Goal: Task Accomplishment & Management: Complete application form

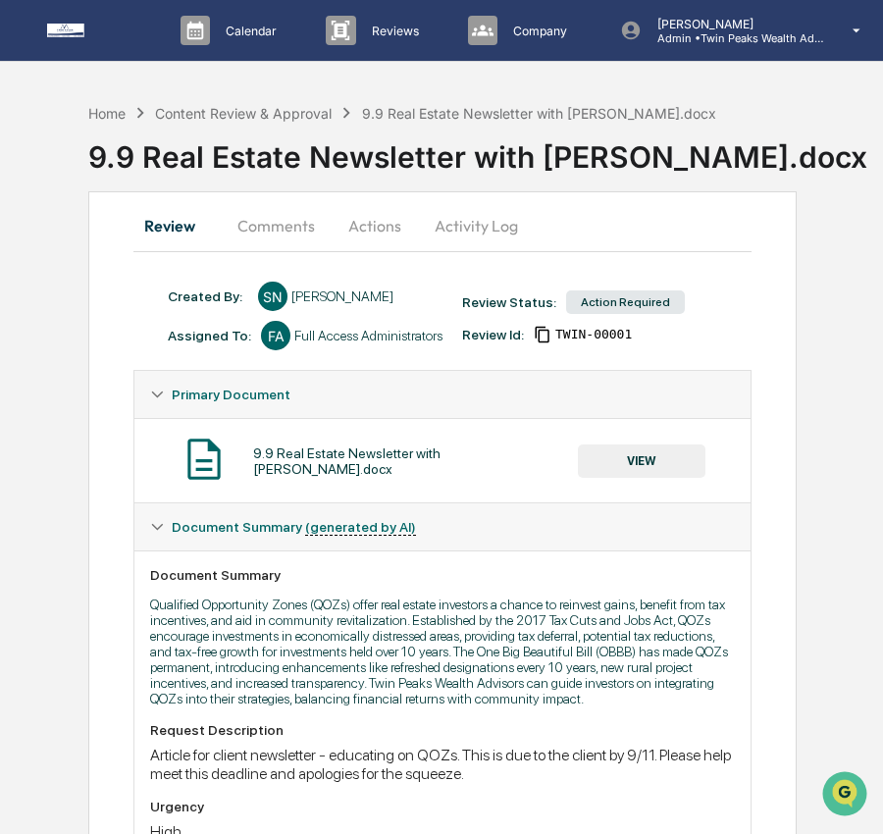
click at [388, 239] on button "Actions" at bounding box center [375, 225] width 88 height 47
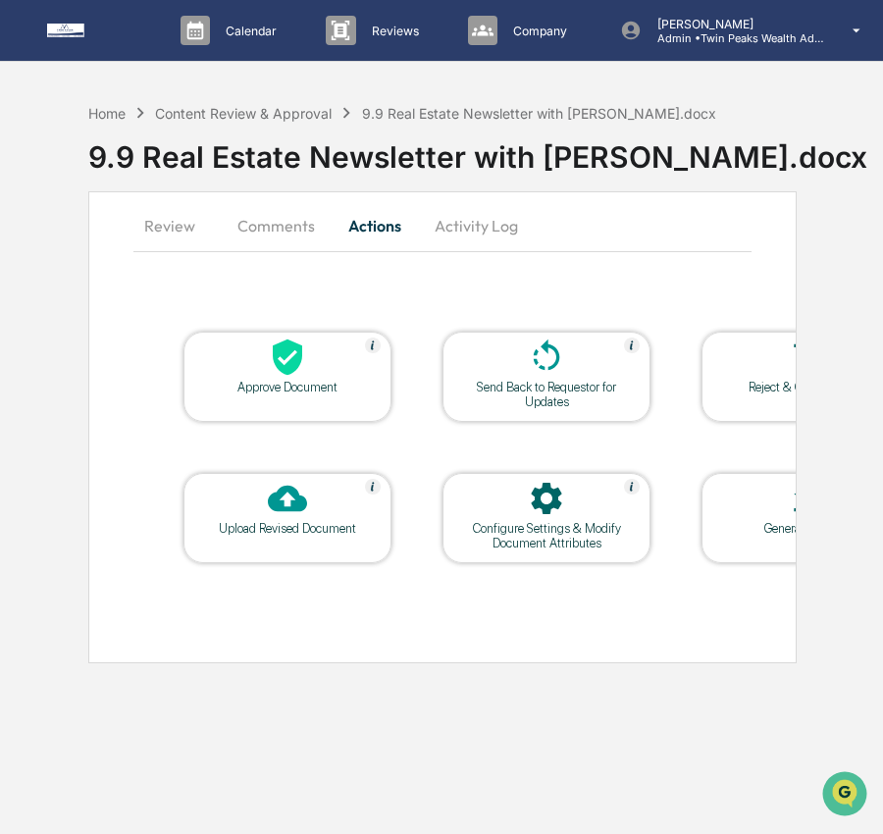
click at [479, 230] on button "Activity Log" at bounding box center [476, 225] width 115 height 47
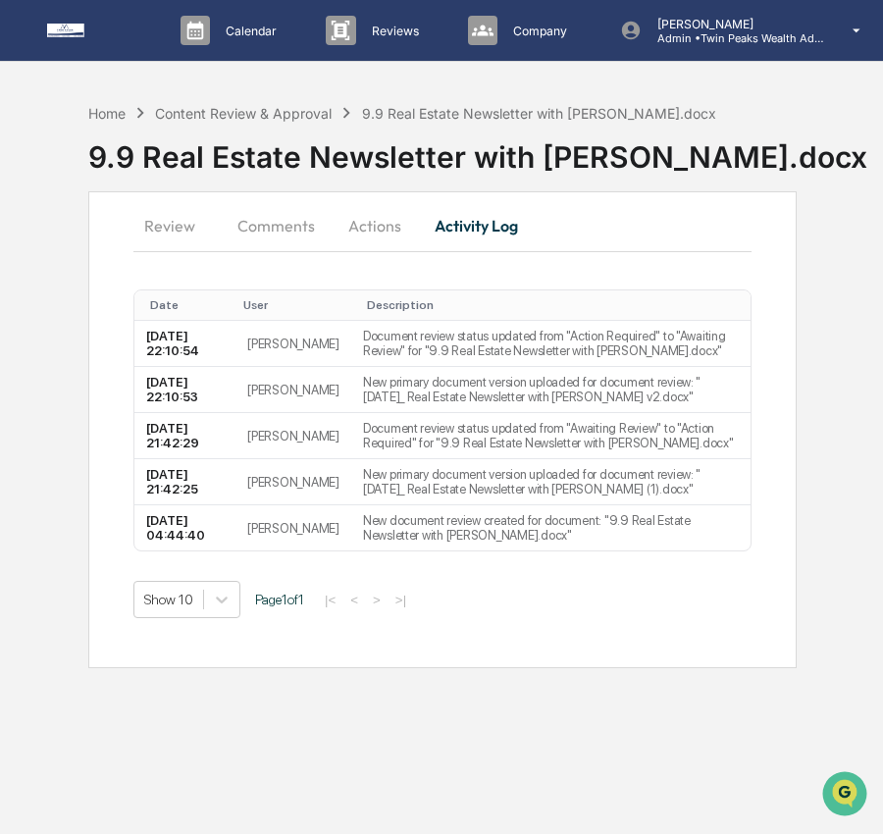
click at [360, 231] on button "Actions" at bounding box center [375, 225] width 88 height 47
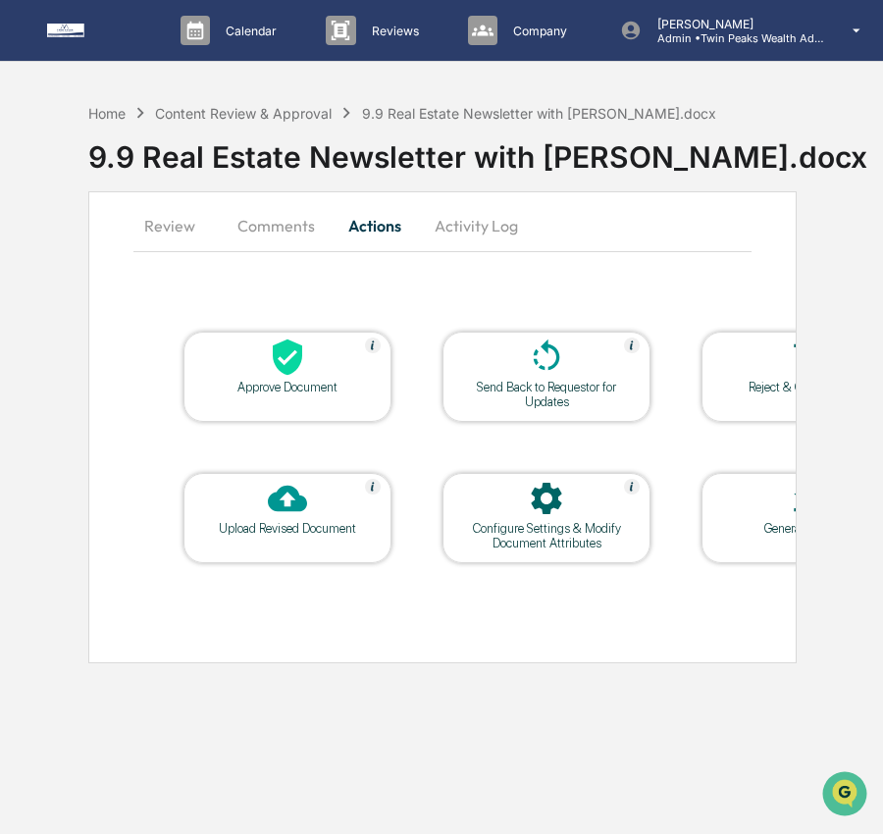
click at [239, 406] on div "Approve Document" at bounding box center [288, 377] width 208 height 90
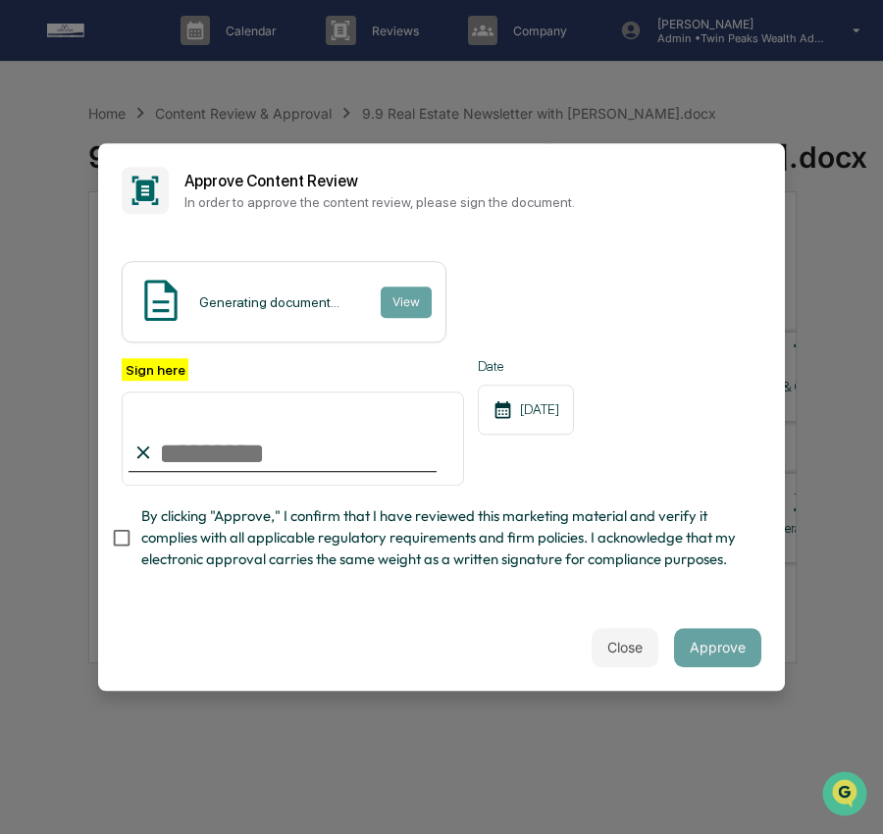
click at [307, 466] on input "Sign here" at bounding box center [293, 439] width 343 height 94
type input "**********"
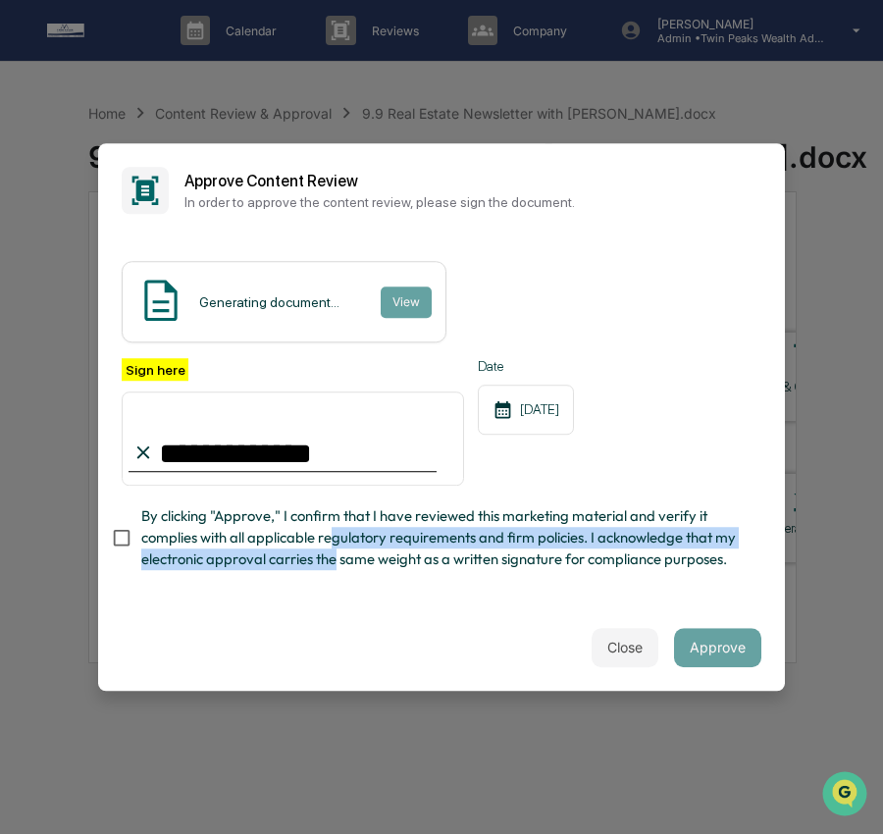
click at [336, 548] on span "By clicking "Approve," I confirm that I have reviewed this marketing material a…" at bounding box center [443, 538] width 605 height 66
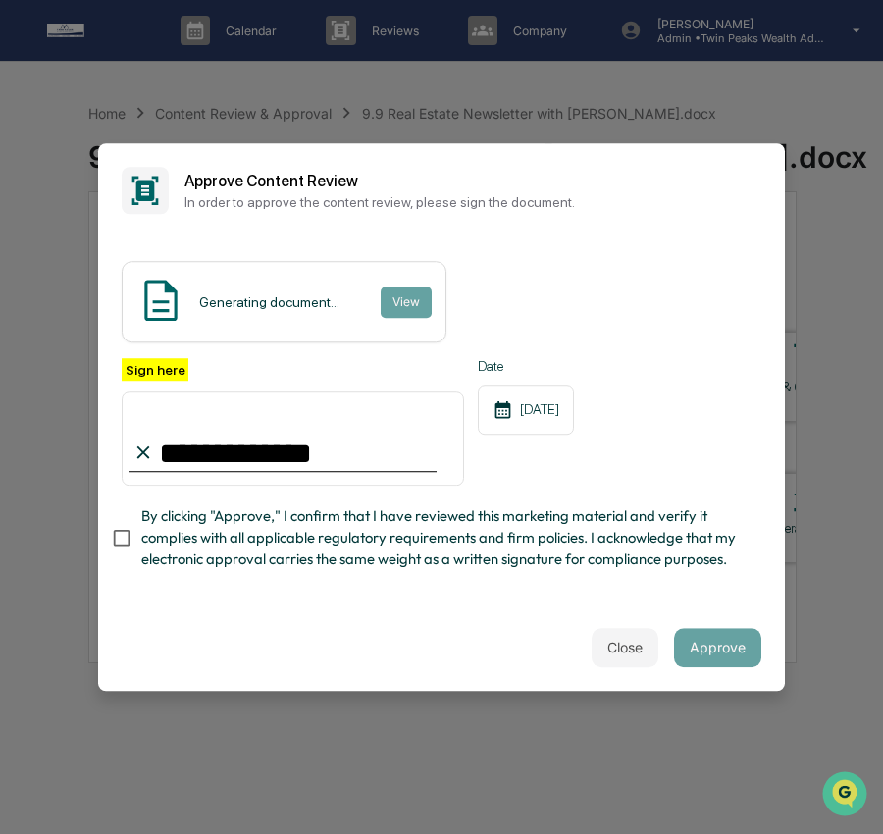
click at [176, 541] on span "By clicking "Approve," I confirm that I have reviewed this marketing material a…" at bounding box center [443, 538] width 605 height 66
click at [734, 656] on button "Approve" at bounding box center [717, 647] width 87 height 39
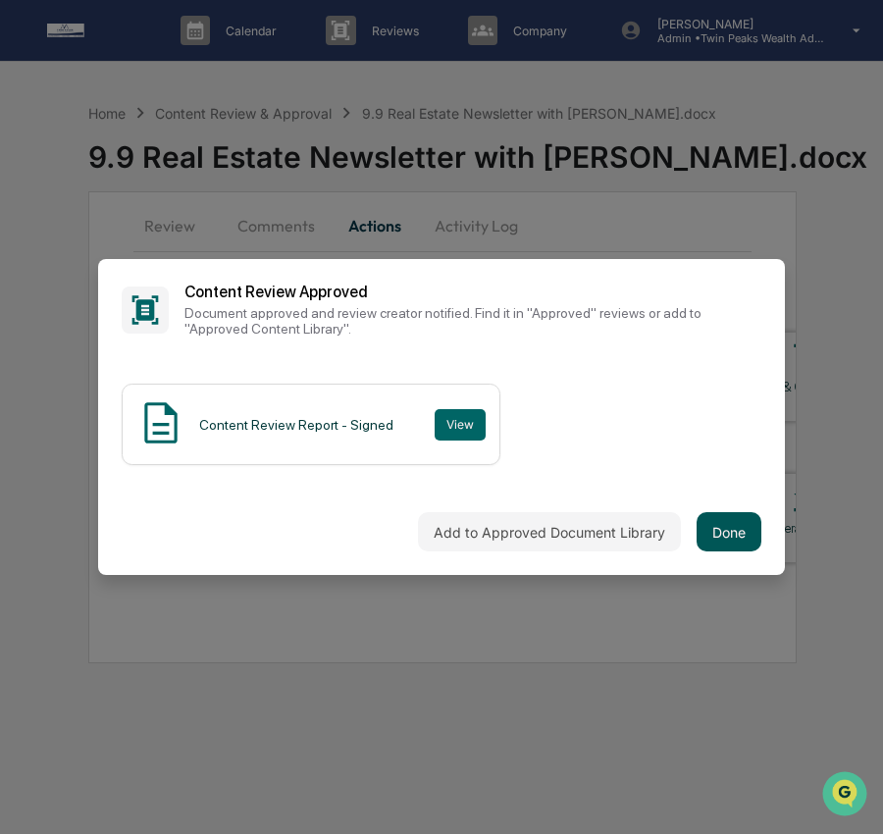
click at [729, 544] on button "Done" at bounding box center [729, 531] width 65 height 39
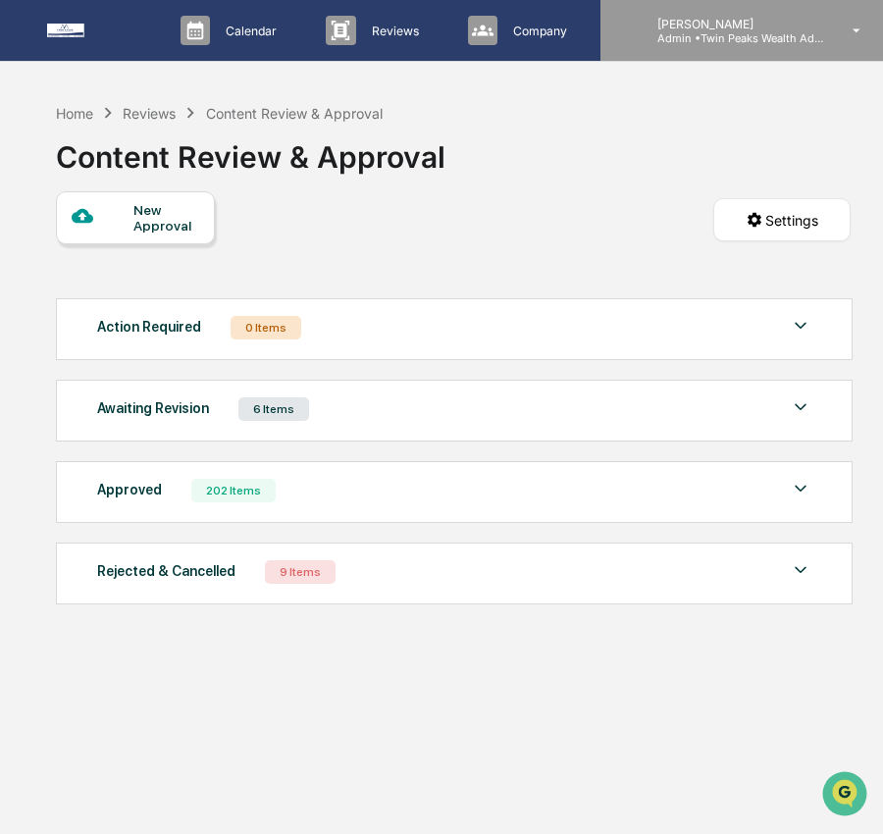
click at [768, 34] on p "Admin • Twin Peaks Wealth Advisors" at bounding box center [733, 38] width 183 height 14
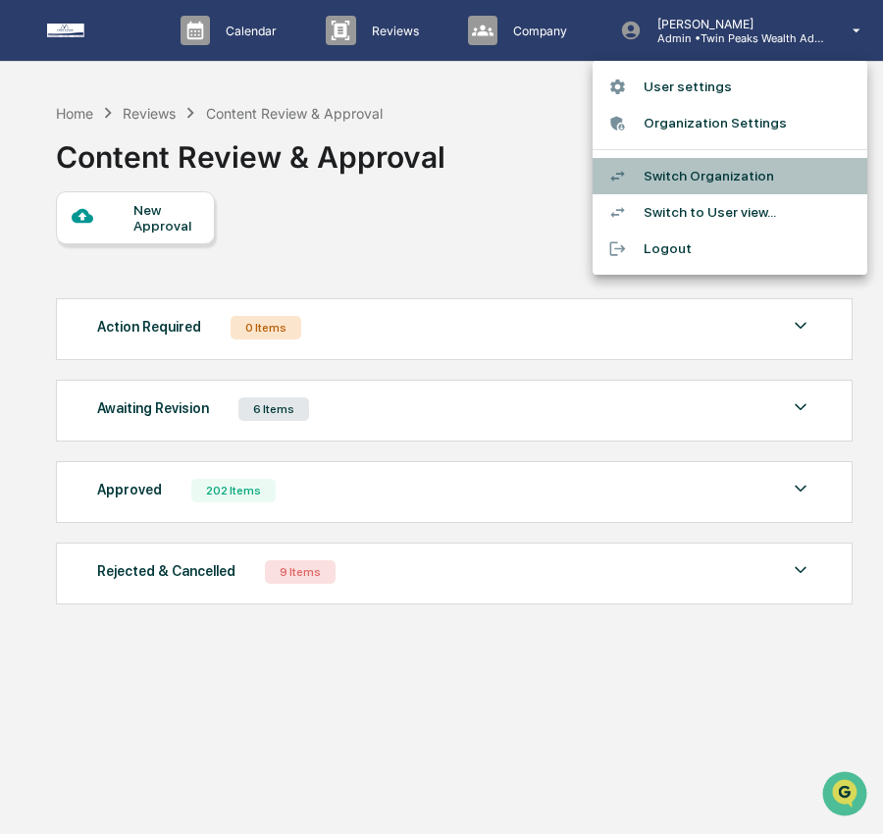
click at [746, 167] on li "Switch Organization" at bounding box center [730, 176] width 275 height 36
